Goal: Answer question/provide support

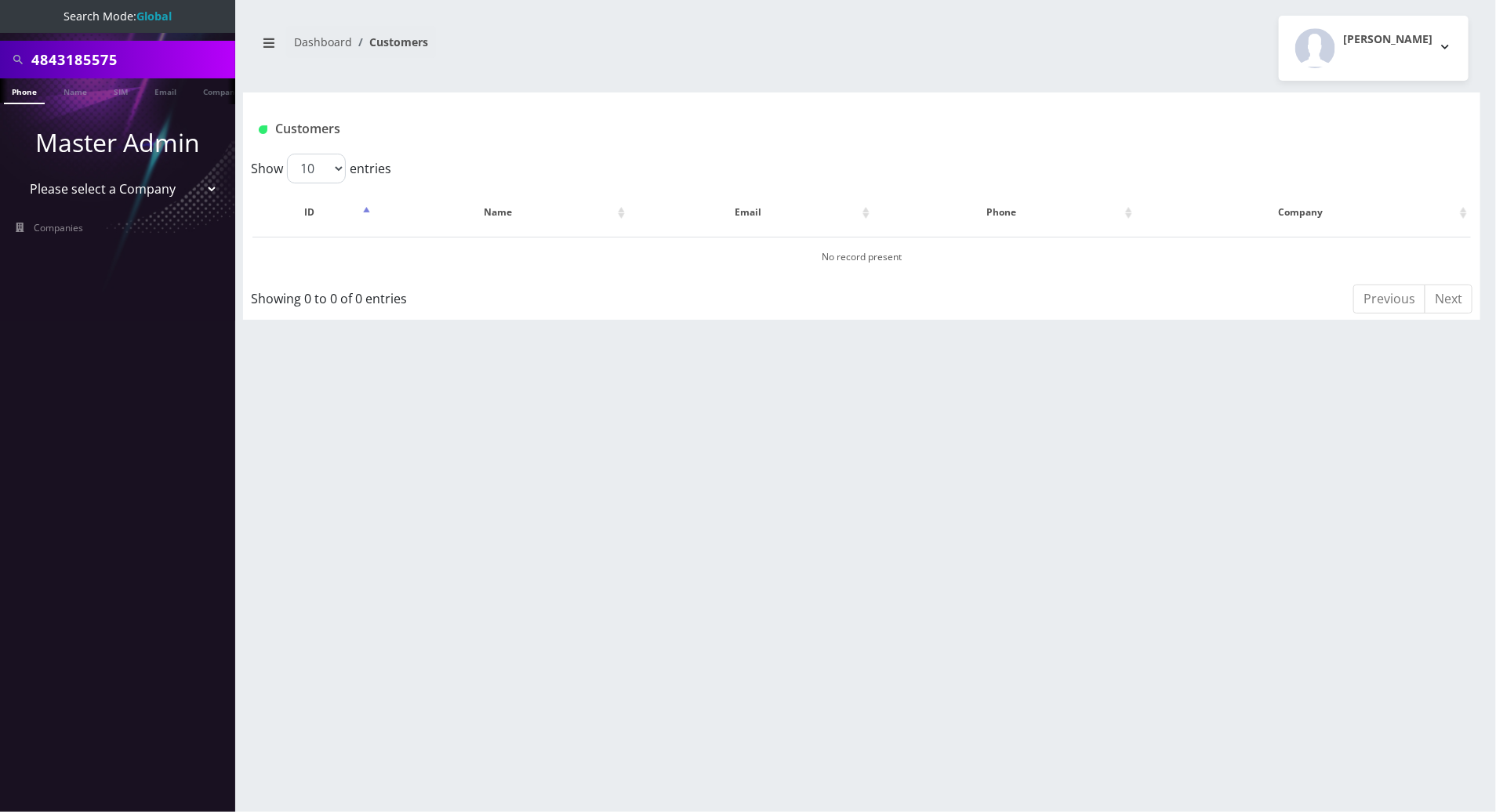
drag, startPoint x: 135, startPoint y: 58, endPoint x: 33, endPoint y: 55, distance: 102.0
click at [33, 55] on input "4843185575" at bounding box center [131, 59] width 200 height 30
paste input "8648994628"
type input "8648994628"
click at [22, 92] on link "Phone" at bounding box center [24, 91] width 41 height 26
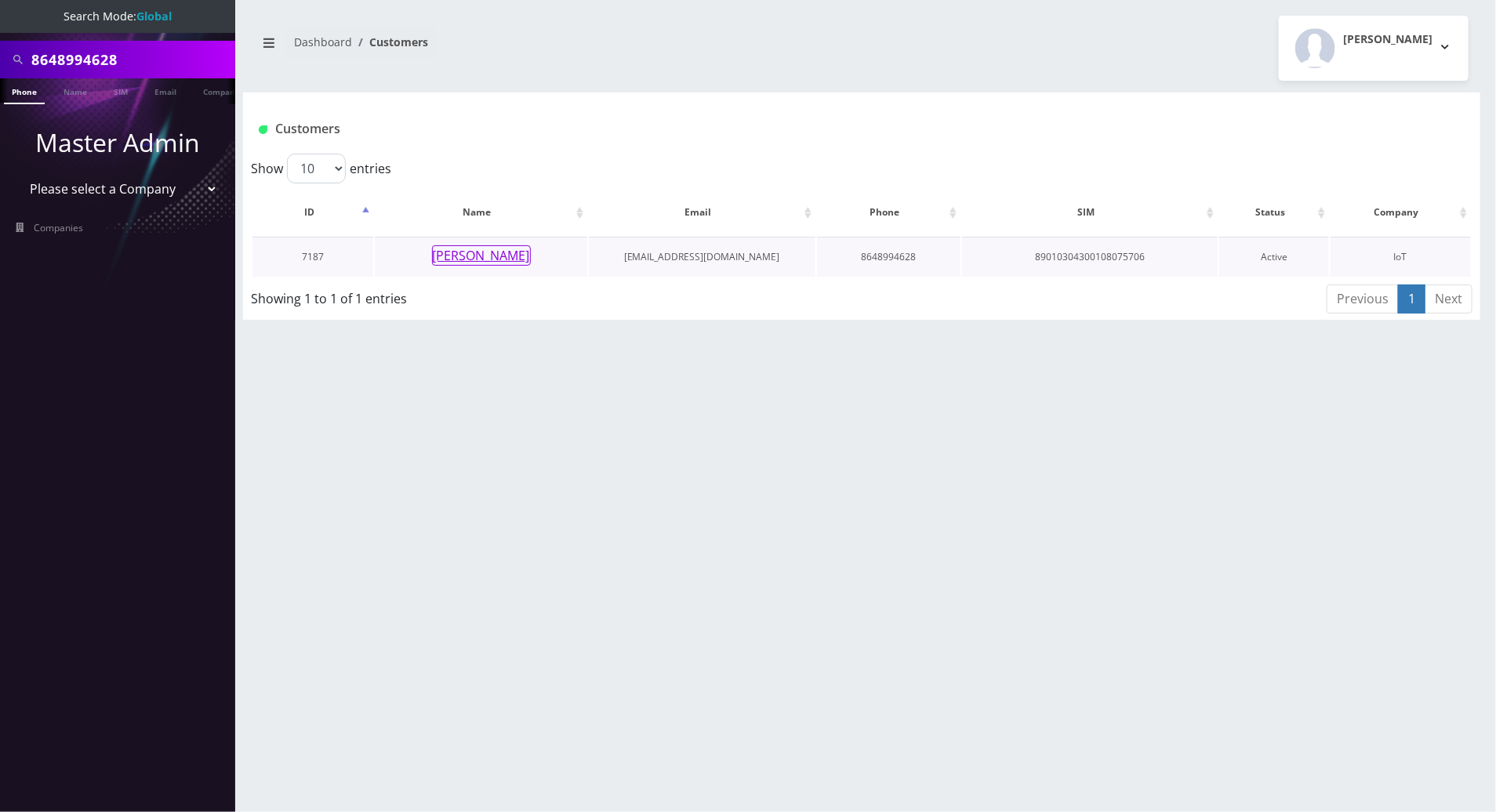
click at [453, 249] on button "[PERSON_NAME]" at bounding box center [482, 255] width 99 height 20
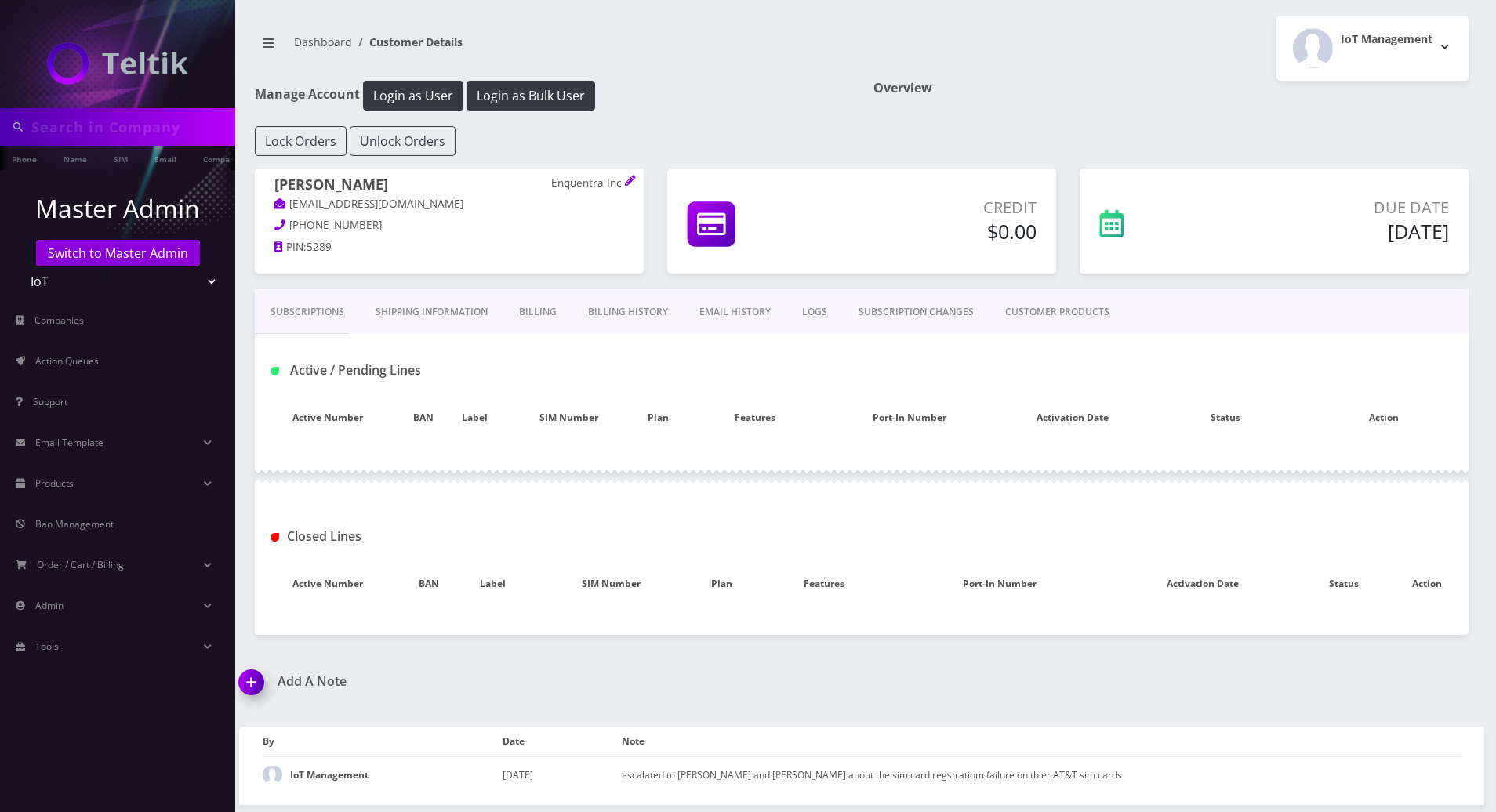
type input "8648994628"
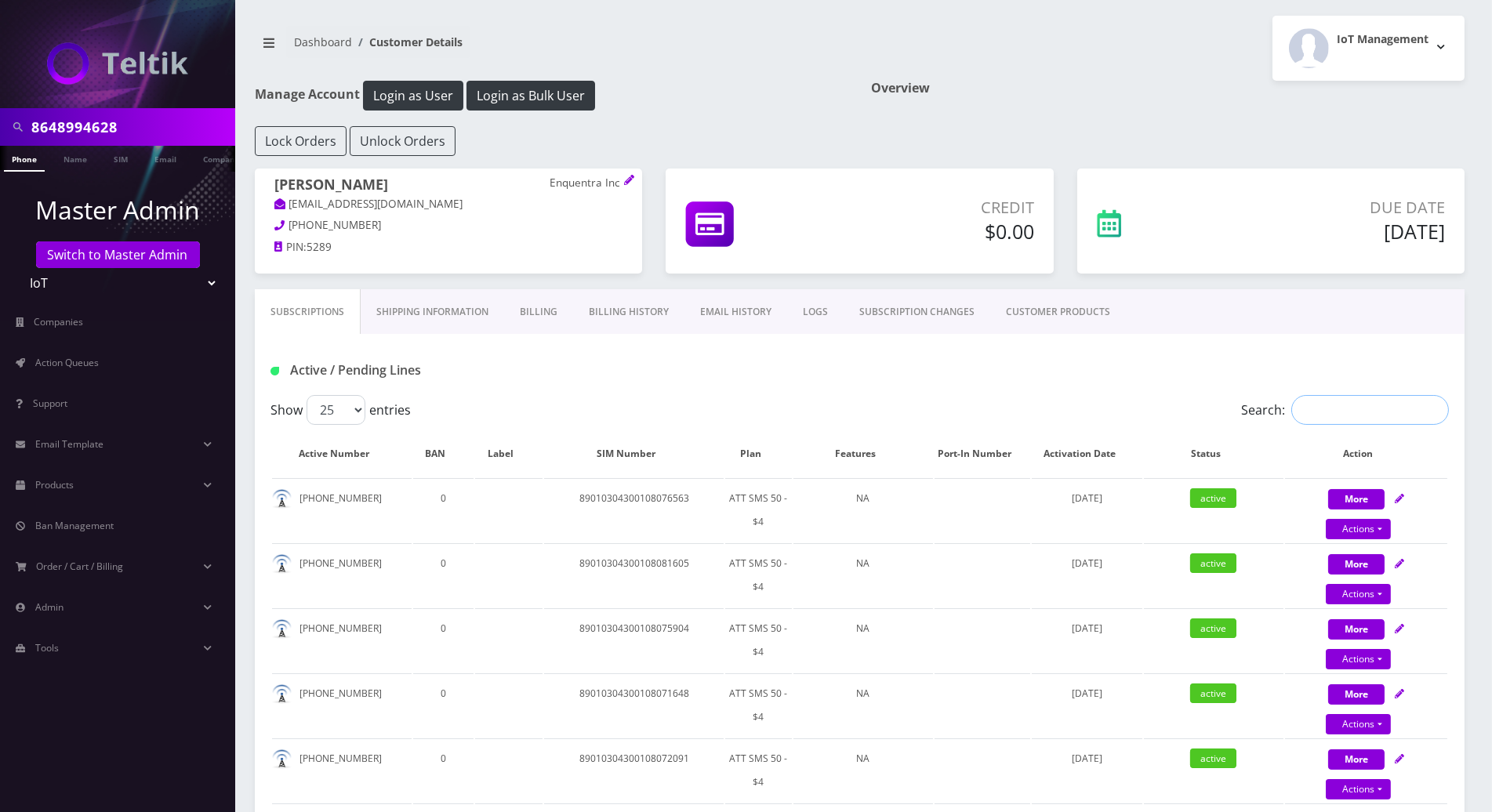
click at [1392, 402] on input "Search:" at bounding box center [1370, 410] width 158 height 30
paste input "8648994628"
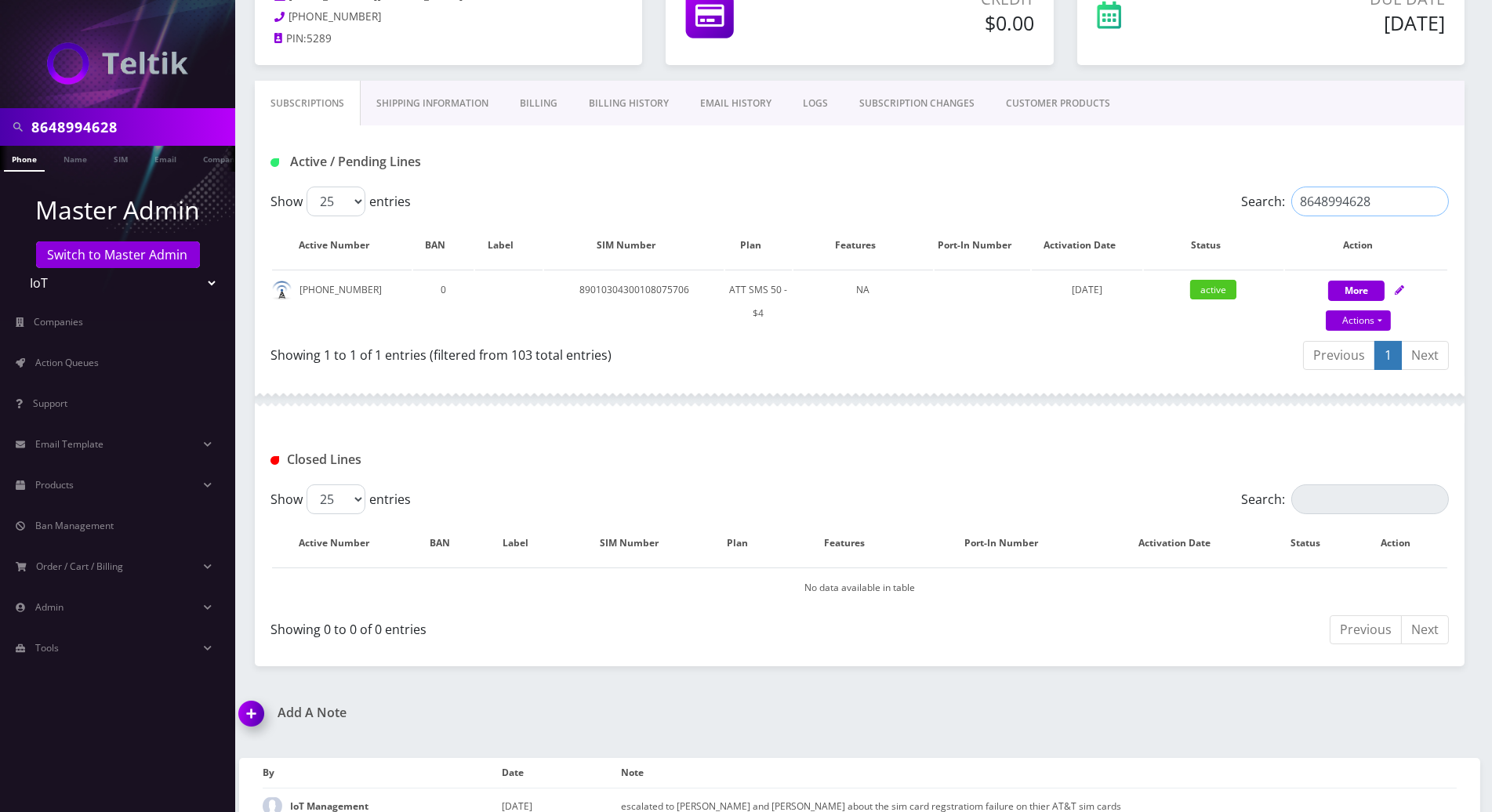
scroll to position [230, 0]
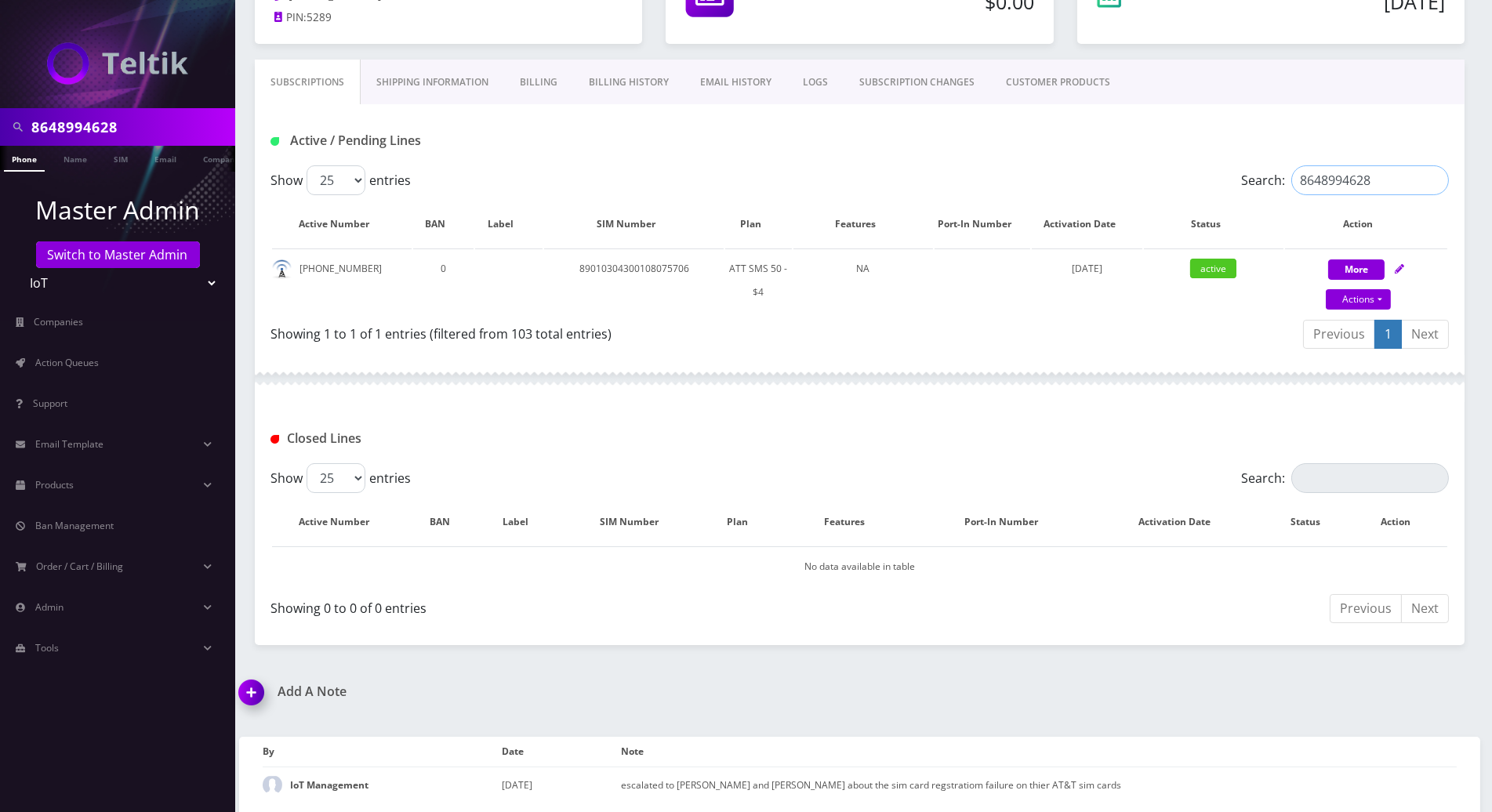
type input "8648994628"
click at [1468, 230] on div "Subscriptions Shipping Information Billing Billing History EMAIL HISTORY LOGS S…" at bounding box center [860, 352] width 1233 height 585
click at [257, 690] on img at bounding box center [255, 698] width 47 height 47
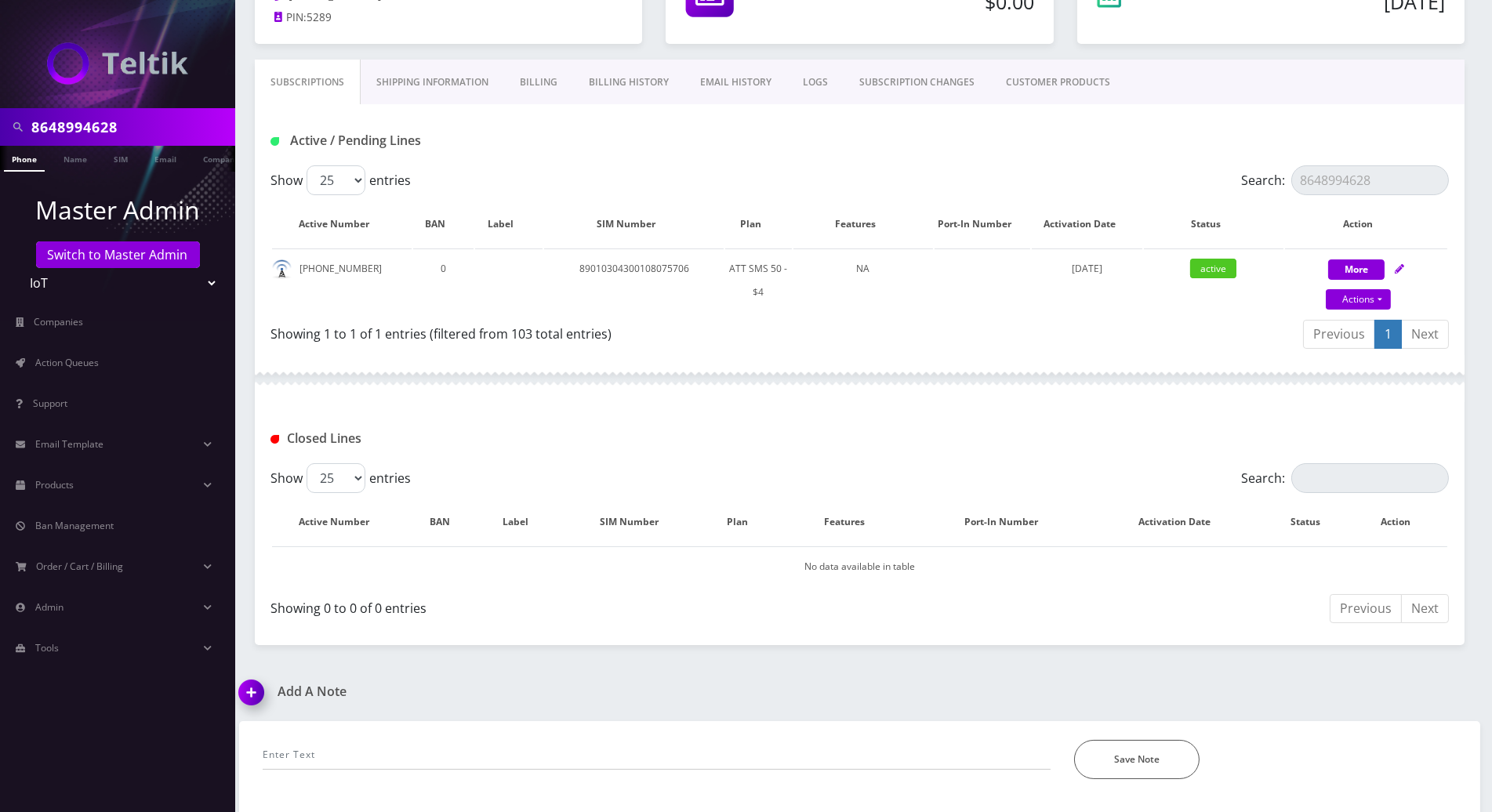
scroll to position [319, 0]
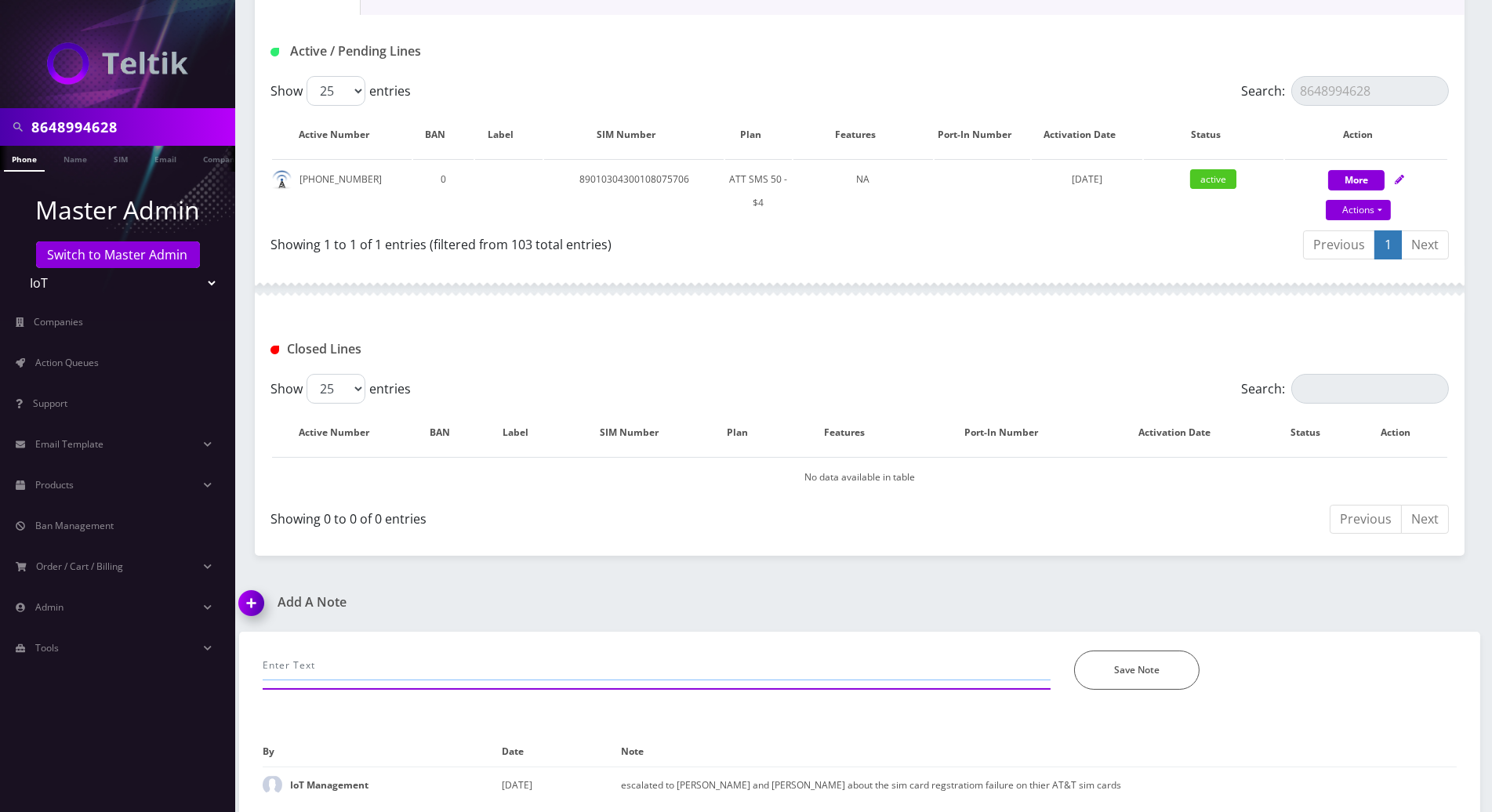
click at [414, 662] on input "text" at bounding box center [656, 665] width 788 height 30
type input "RE ESCALATED to Mario by tagging him in weekends channel and forwarding the cus…"
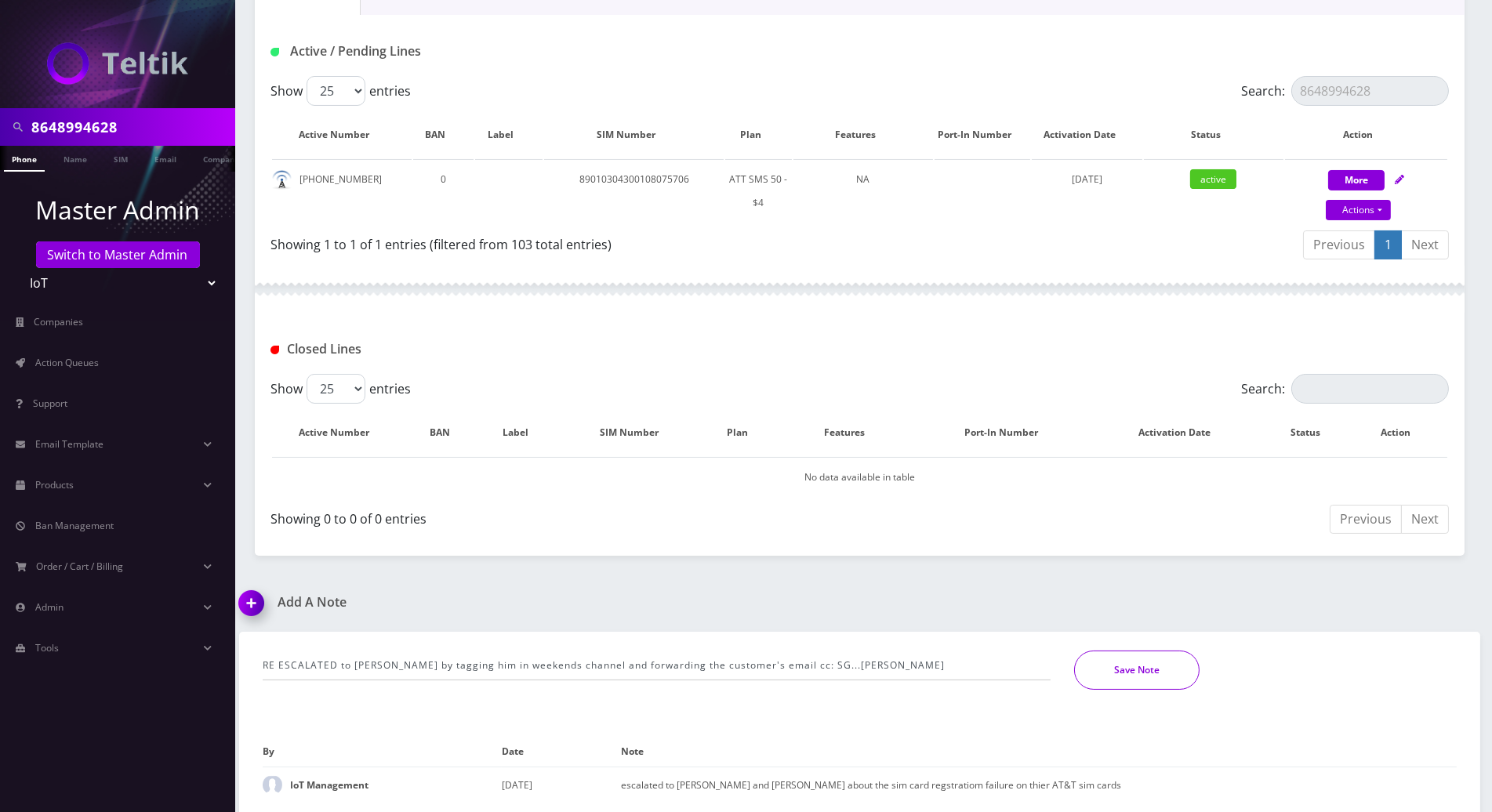
click at [1135, 670] on button "Save Note" at bounding box center [1136, 670] width 125 height 39
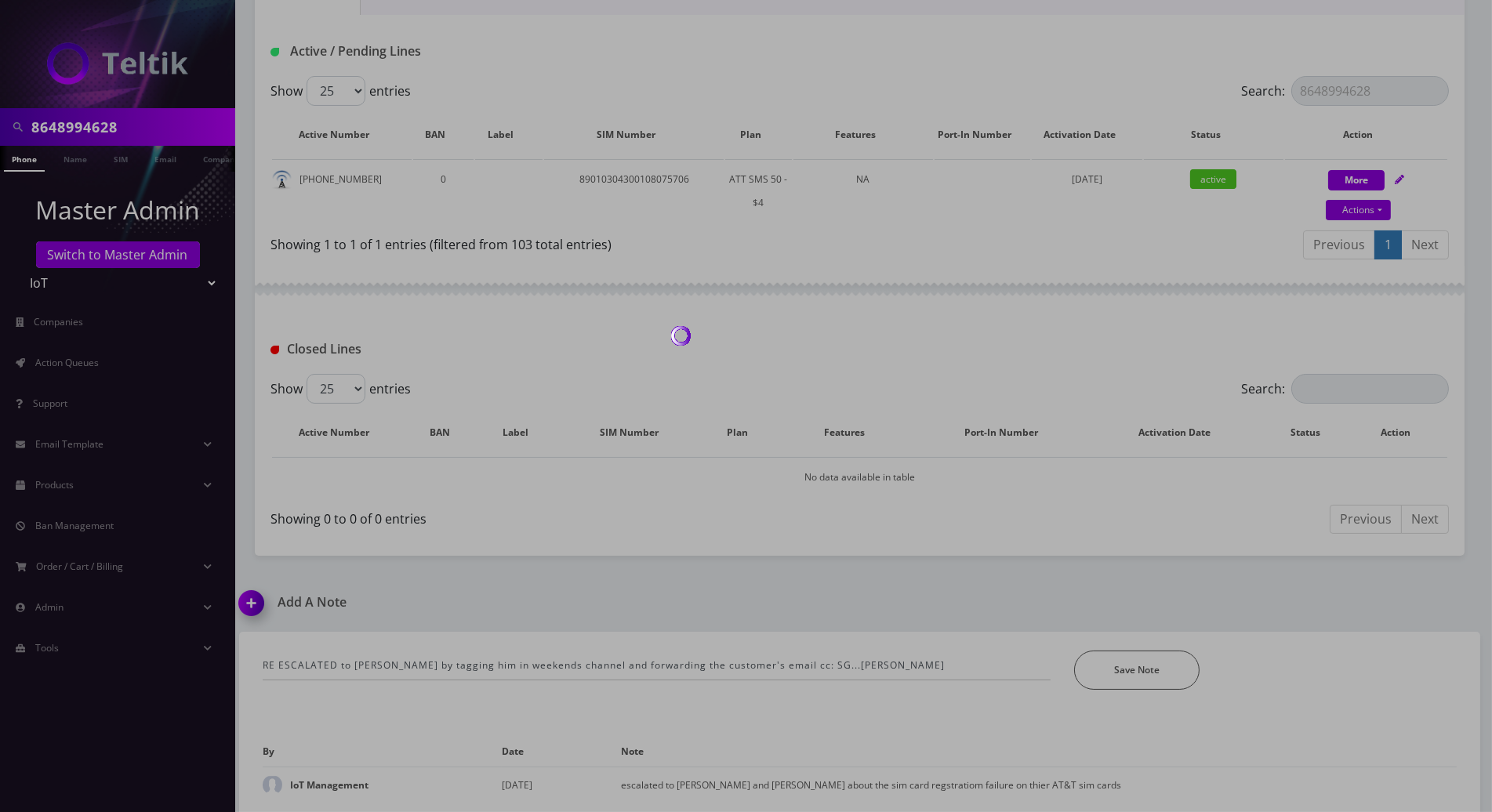
scroll to position [265, 0]
